Goal: Use online tool/utility: Utilize a website feature to perform a specific function

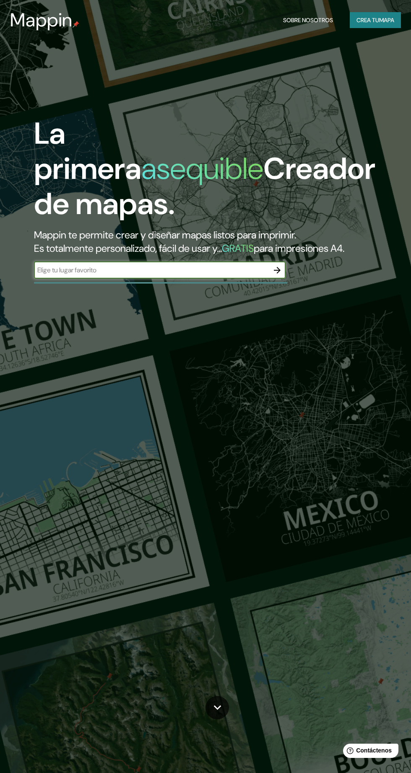
click at [208, 275] on input "text" at bounding box center [151, 270] width 235 height 10
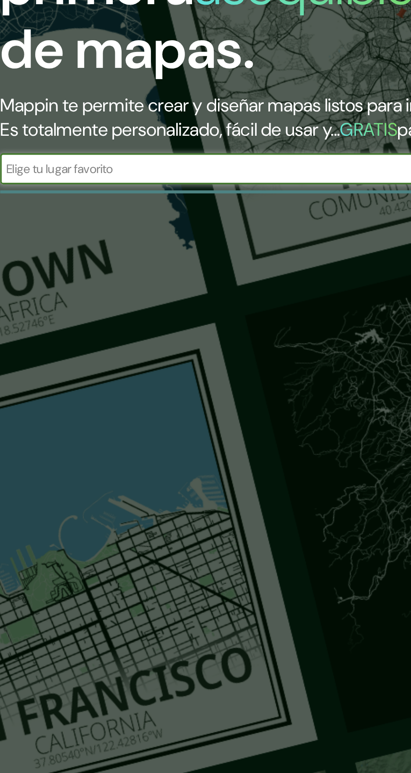
click at [196, 275] on input "text" at bounding box center [151, 270] width 235 height 10
type input "Are"
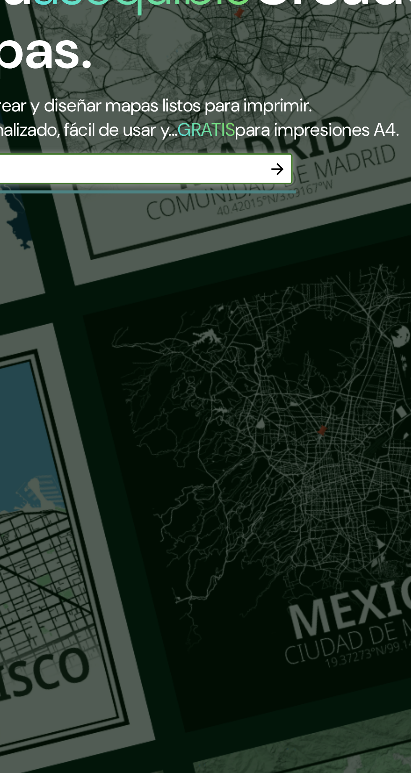
click at [281, 275] on icon "button" at bounding box center [277, 270] width 10 height 10
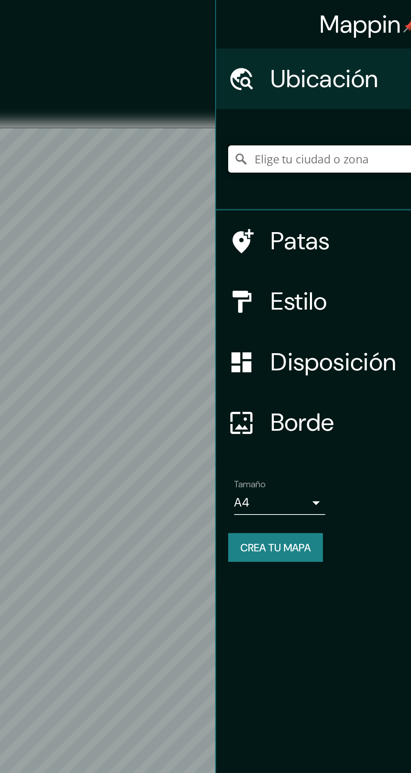
click at [313, 86] on input "Elige tu ciudad o zona" at bounding box center [330, 87] width 161 height 15
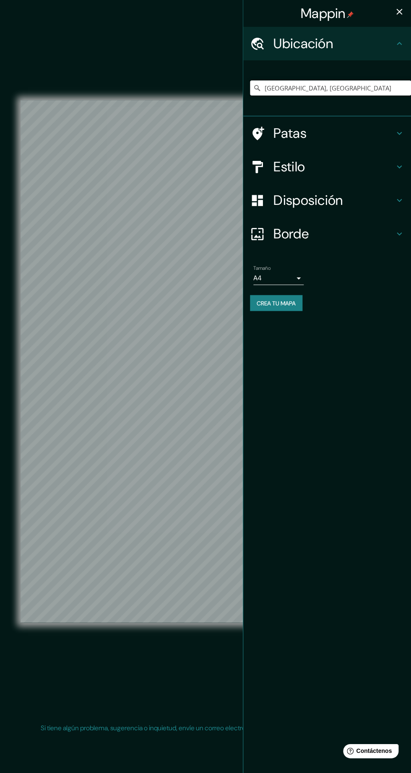
type input "[GEOGRAPHIC_DATA], [GEOGRAPHIC_DATA]"
